Goal: Task Accomplishment & Management: Manage account settings

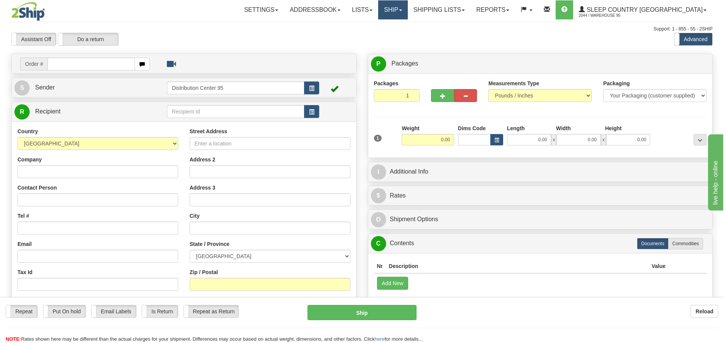
click at [321, 13] on link "Ship" at bounding box center [392, 9] width 29 height 19
click at [321, 28] on span "Ship Screen" at bounding box center [360, 27] width 29 height 6
click at [321, 14] on link "Ship" at bounding box center [392, 9] width 29 height 19
click at [378, 14] on link "Lists" at bounding box center [362, 9] width 32 height 19
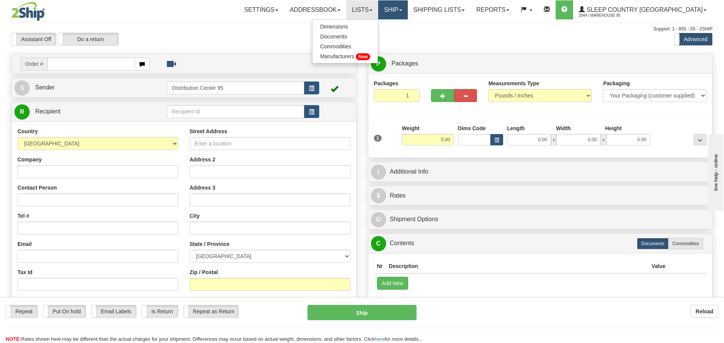
click at [408, 16] on link "Ship" at bounding box center [392, 9] width 29 height 19
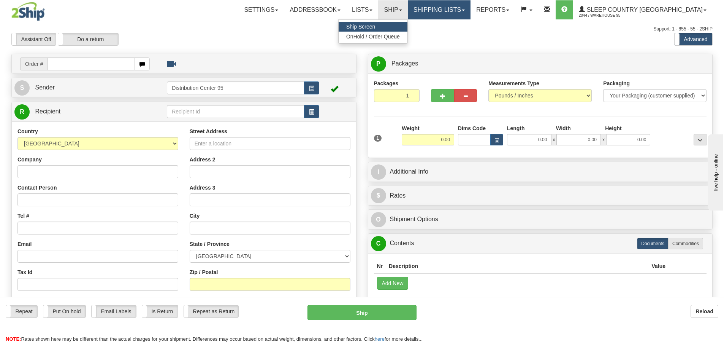
click at [460, 17] on link "Shipping lists" at bounding box center [439, 9] width 63 height 19
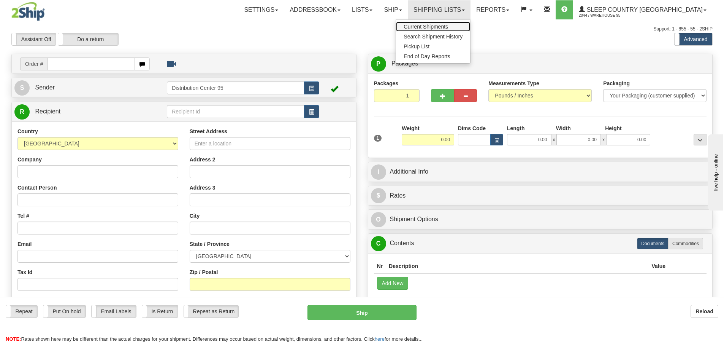
click at [448, 26] on span "Current Shipments" at bounding box center [426, 27] width 44 height 6
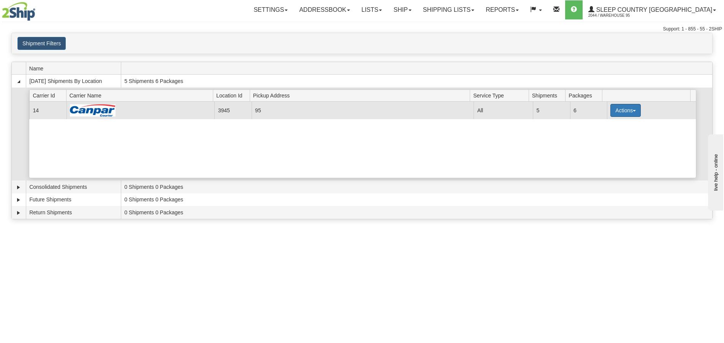
click at [617, 106] on button "Actions" at bounding box center [626, 110] width 30 height 13
click at [600, 135] on span "Close" at bounding box center [596, 134] width 17 height 5
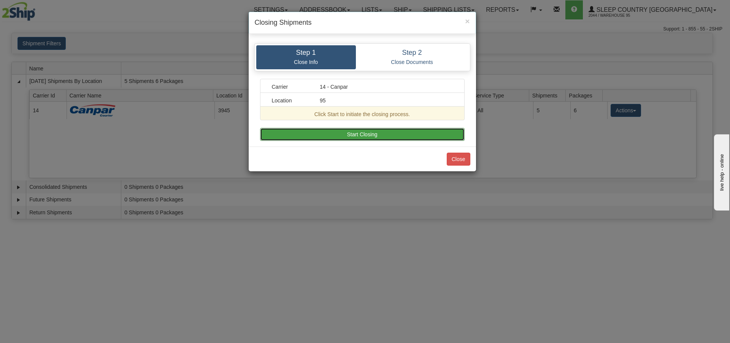
click at [373, 133] on button "Start Closing" at bounding box center [362, 134] width 205 height 13
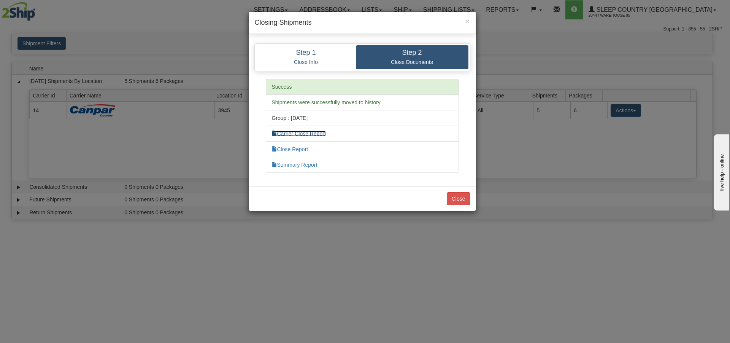
click at [291, 134] on link "Carrier Close Report" at bounding box center [299, 133] width 54 height 6
click at [306, 148] on link "Close Report" at bounding box center [290, 149] width 37 height 6
click at [318, 166] on link "Summary Report" at bounding box center [295, 165] width 46 height 6
click at [662, 35] on div "× Closing Shipments Step 1 Close Info Step 2 Close Documents Carrier 14 - Canpa…" at bounding box center [365, 171] width 730 height 343
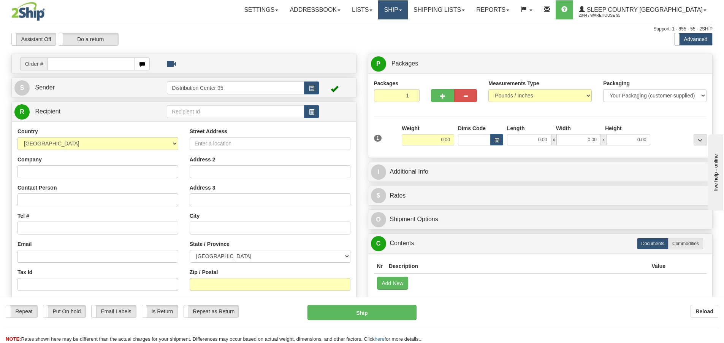
click at [408, 11] on link "Ship" at bounding box center [392, 9] width 29 height 19
click at [408, 26] on link "Ship Screen" at bounding box center [373, 27] width 69 height 10
click at [408, 6] on link "Ship" at bounding box center [392, 9] width 29 height 19
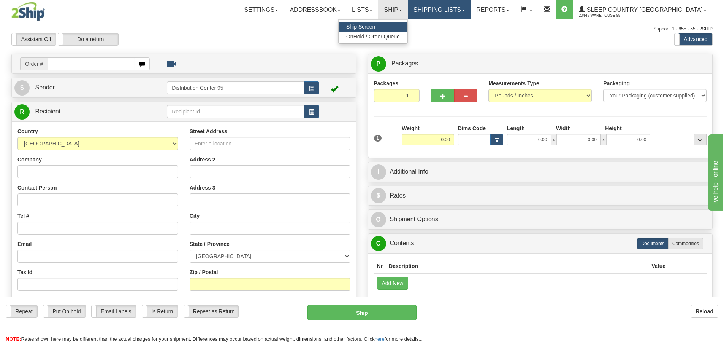
click at [451, 6] on link "Shipping lists" at bounding box center [439, 9] width 63 height 19
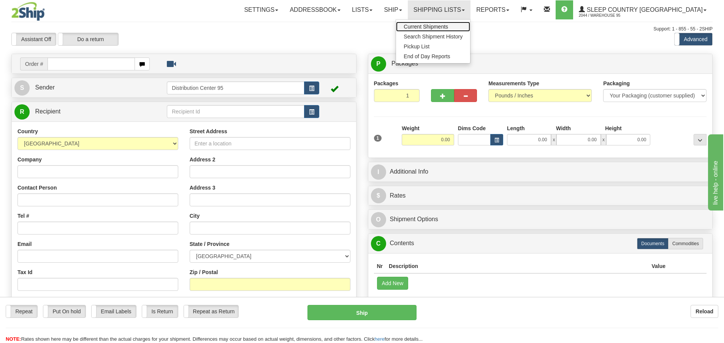
click at [448, 28] on span "Current Shipments" at bounding box center [426, 27] width 44 height 6
